Goal: Task Accomplishment & Management: Manage account settings

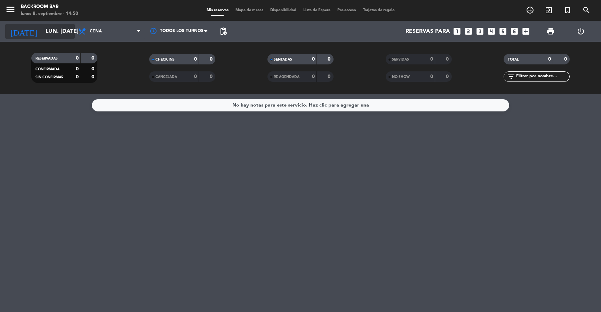
click at [66, 31] on icon "arrow_drop_down" at bounding box center [69, 31] width 8 height 8
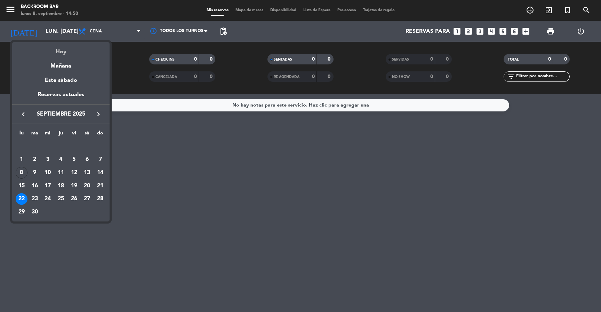
click at [63, 49] on div "Hoy" at bounding box center [60, 49] width 97 height 14
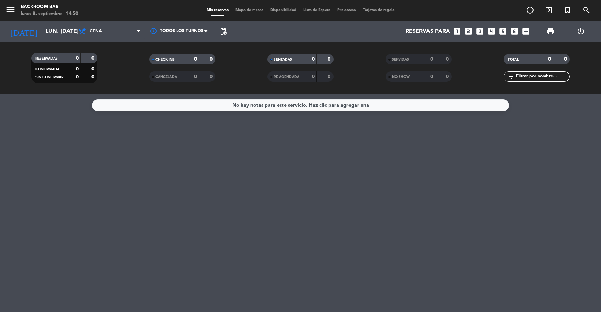
type input "lun. [DATE]"
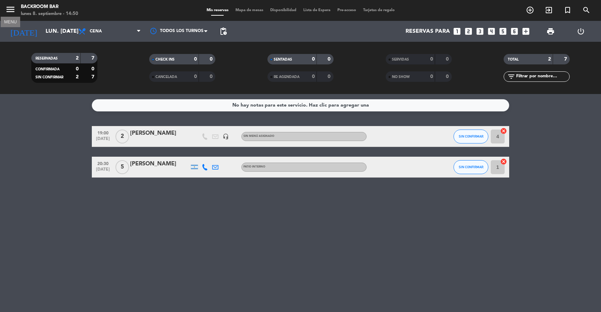
click at [9, 9] on icon "menu" at bounding box center [10, 9] width 10 height 10
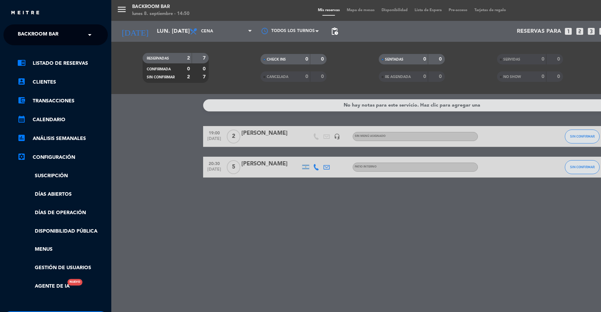
click at [32, 33] on span "Backroom Bar" at bounding box center [38, 34] width 41 height 15
click at [47, 62] on span "Backroom Bar - [GEOGRAPHIC_DATA]" at bounding box center [55, 64] width 96 height 8
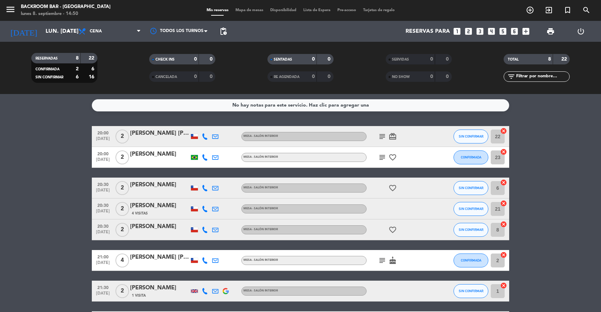
click at [35, 11] on div "lunes 8. septiembre - 14:50" at bounding box center [66, 13] width 90 height 7
click at [15, 11] on icon "menu" at bounding box center [10, 9] width 10 height 10
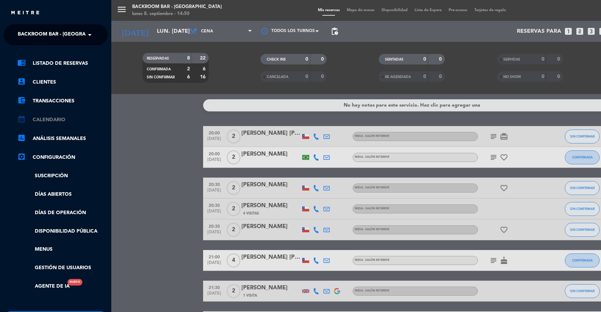
click at [55, 119] on link "calendar_month Calendario" at bounding box center [62, 120] width 91 height 8
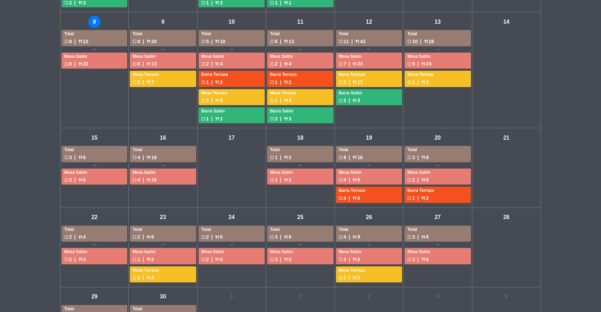
scroll to position [172, 0]
